Goal: Information Seeking & Learning: Learn about a topic

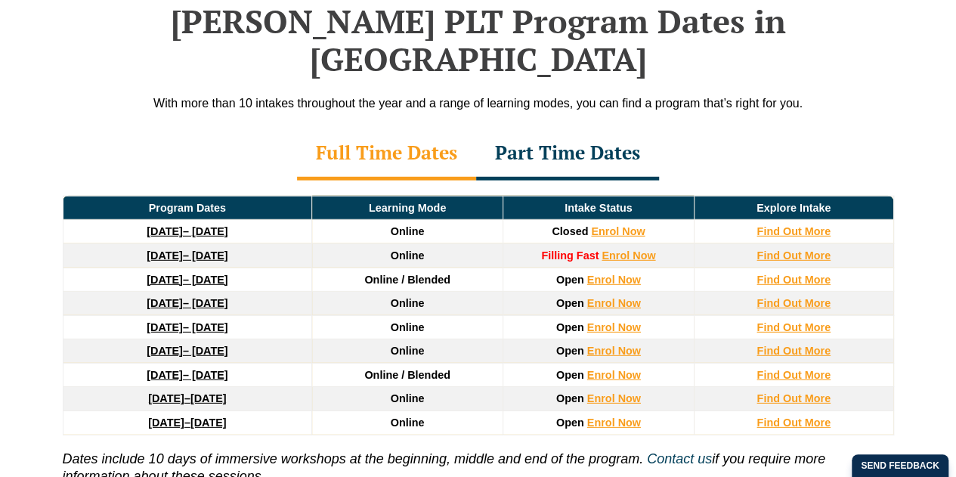
scroll to position [2012, 0]
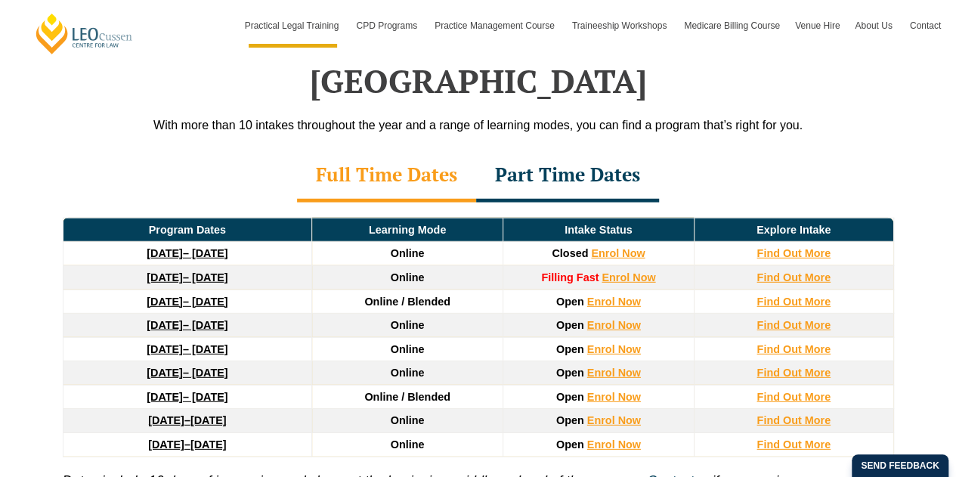
click at [556, 203] on div "Program Dates Learning Mode Intake Status Explore Intake 22 September 2025 – 20…" at bounding box center [479, 367] width 862 height 328
click at [565, 150] on div "Part Time Dates" at bounding box center [567, 176] width 183 height 53
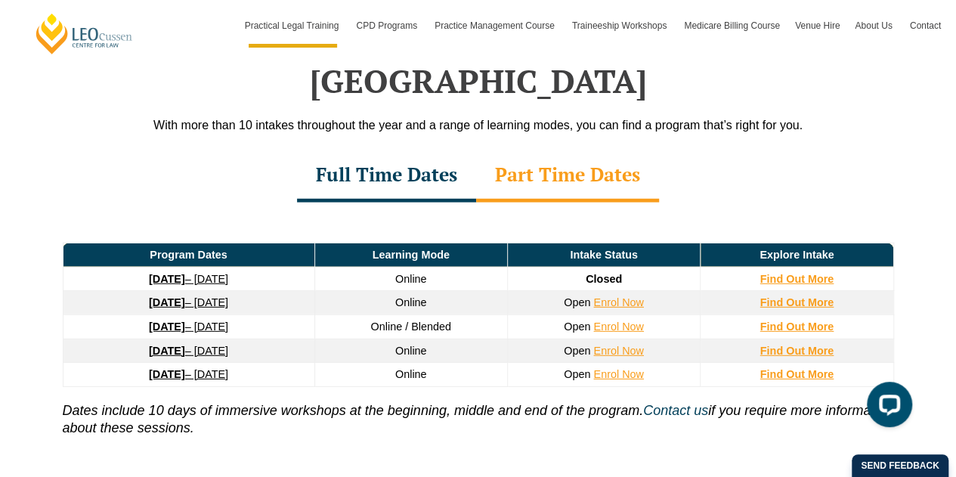
scroll to position [0, 0]
drag, startPoint x: 151, startPoint y: 250, endPoint x: 772, endPoint y: 242, distance: 620.6
click at [772, 296] on strong "Find Out More" at bounding box center [797, 302] width 74 height 12
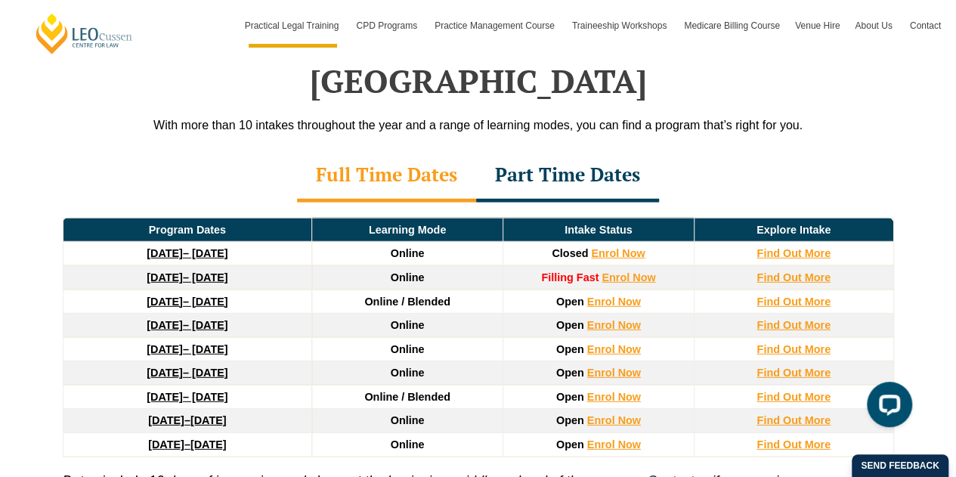
click at [629, 150] on div "Part Time Dates" at bounding box center [567, 176] width 183 height 53
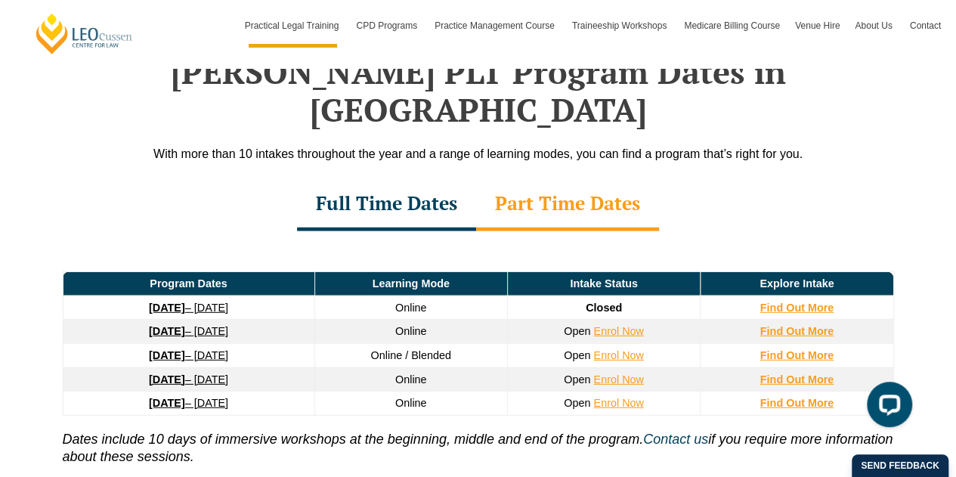
scroll to position [2022, 0]
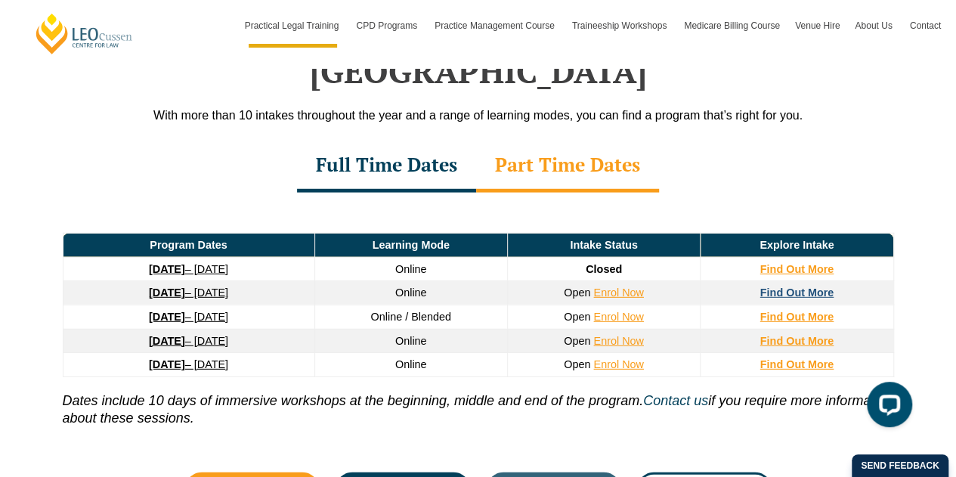
click at [812, 286] on strong "Find Out More" at bounding box center [797, 292] width 74 height 12
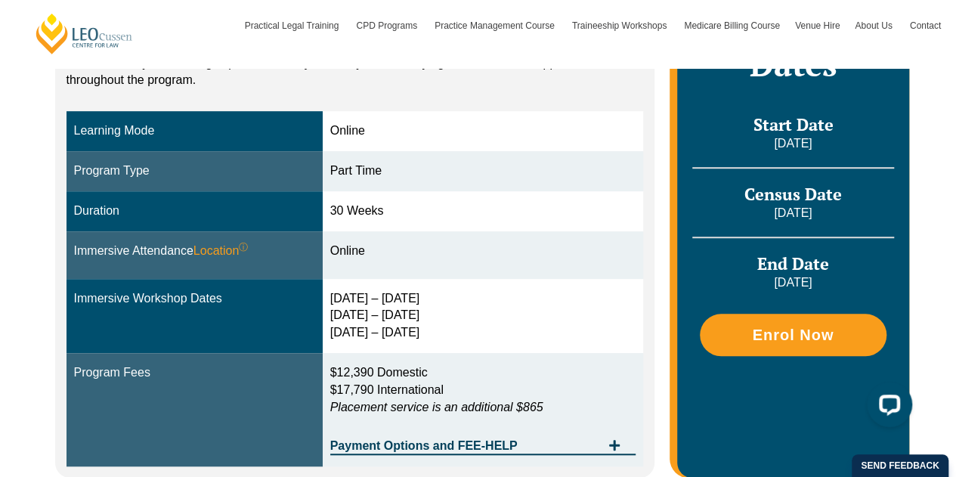
drag, startPoint x: 429, startPoint y: 334, endPoint x: 358, endPoint y: 304, distance: 77.9
click at [358, 304] on div "[DATE] – [DATE] [DATE] – [DATE] [DATE] – [DATE]" at bounding box center [483, 316] width 306 height 52
click at [360, 302] on div "[DATE] – [DATE] [DATE] – [DATE] [DATE] – [DATE]" at bounding box center [483, 316] width 306 height 52
drag, startPoint x: 340, startPoint y: 288, endPoint x: 497, endPoint y: 334, distance: 163.8
click at [497, 334] on td "[DATE] – [DATE] [DATE] – [DATE] [DATE] – [DATE]" at bounding box center [483, 316] width 321 height 75
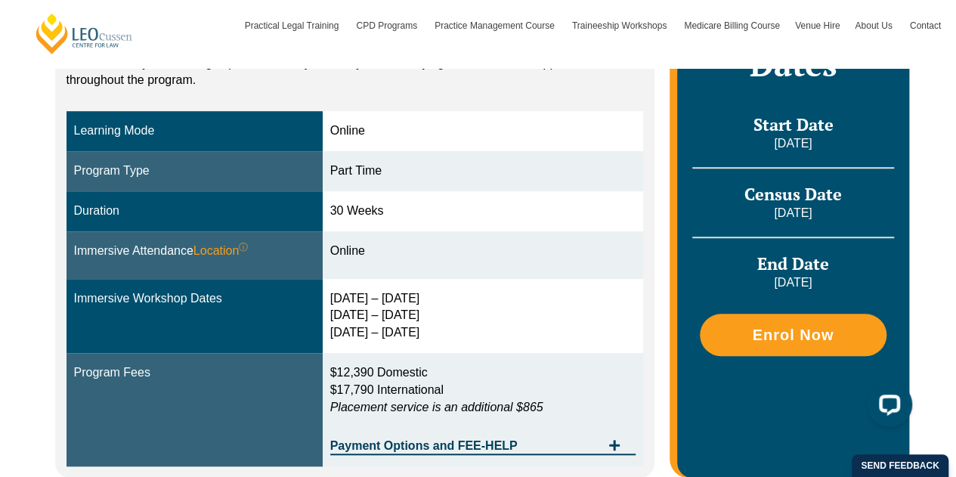
click at [389, 310] on div "[DATE] – [DATE] [DATE] – [DATE] [DATE] – [DATE]" at bounding box center [483, 316] width 306 height 52
click at [344, 299] on div "[DATE] – [DATE] [DATE] – [DATE] [DATE] – [DATE]" at bounding box center [483, 316] width 306 height 52
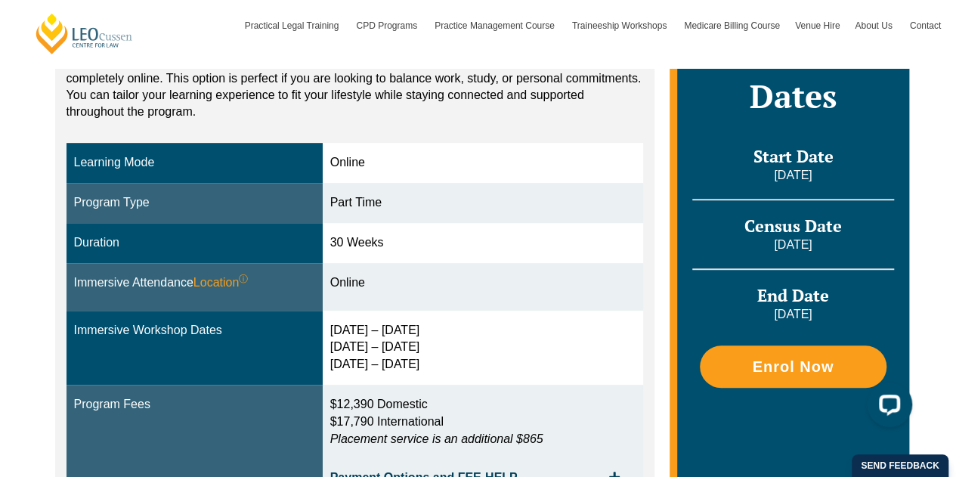
scroll to position [367, 0]
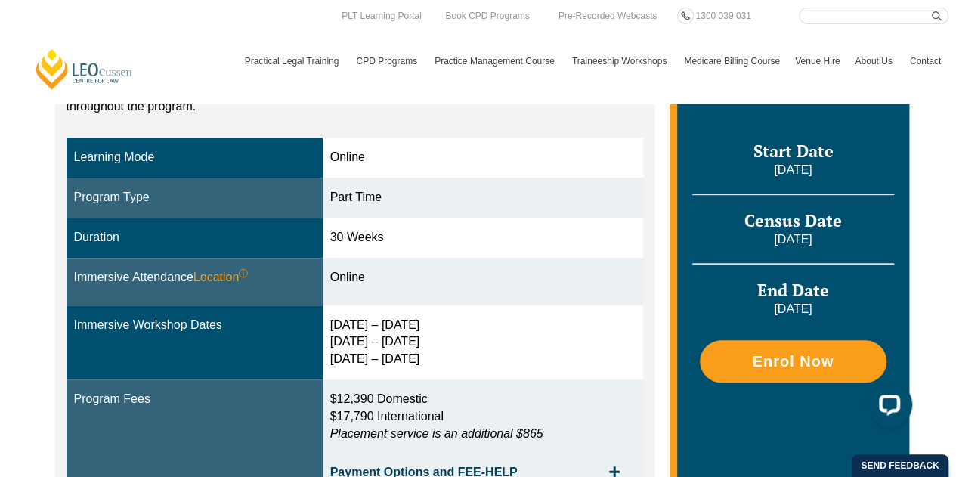
drag, startPoint x: 328, startPoint y: 337, endPoint x: 360, endPoint y: 320, distance: 35.8
click at [360, 320] on td "[DATE] – [DATE] [DATE] – [DATE] [DATE] – [DATE]" at bounding box center [483, 342] width 321 height 75
